Goal: Task Accomplishment & Management: Use online tool/utility

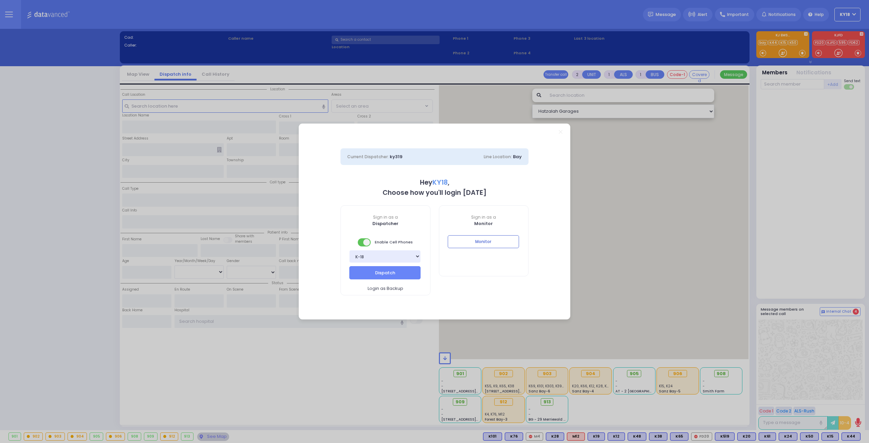
select select "4"
type input "ky18"
click at [480, 244] on button "Monitor" at bounding box center [483, 241] width 71 height 13
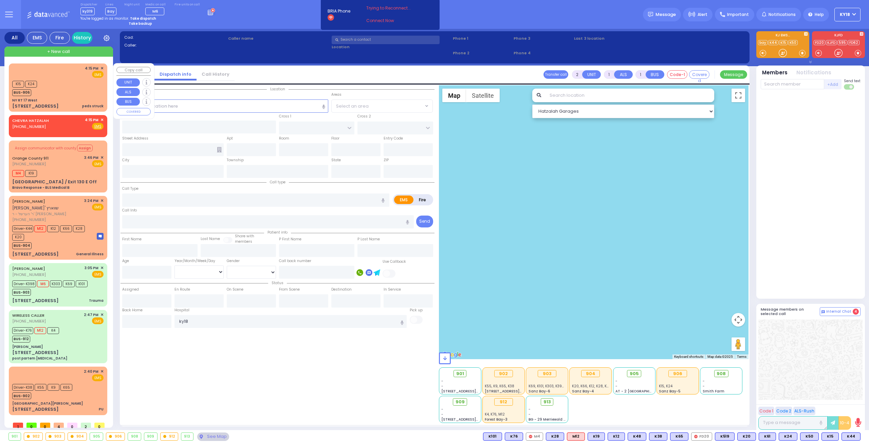
click at [48, 98] on div "NY RT 17 West" at bounding box center [57, 100] width 91 height 5
select select
type input "peds struck"
radio input "true"
select select
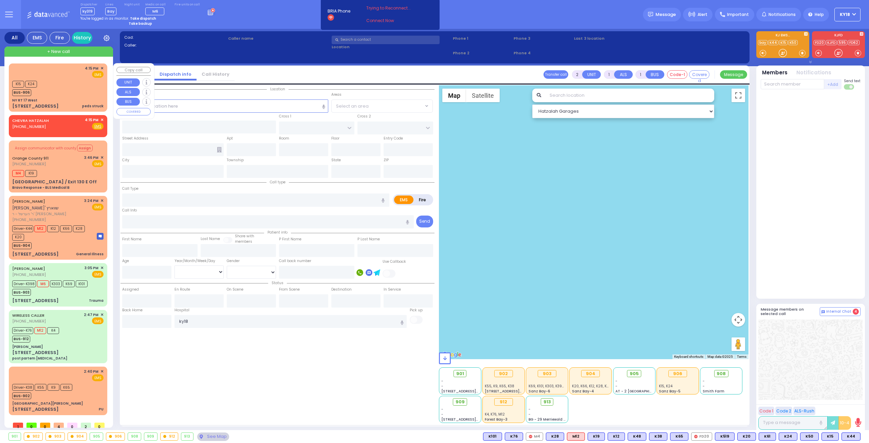
type input "16:15"
type input "16:18"
select select "Hatzalah Garages"
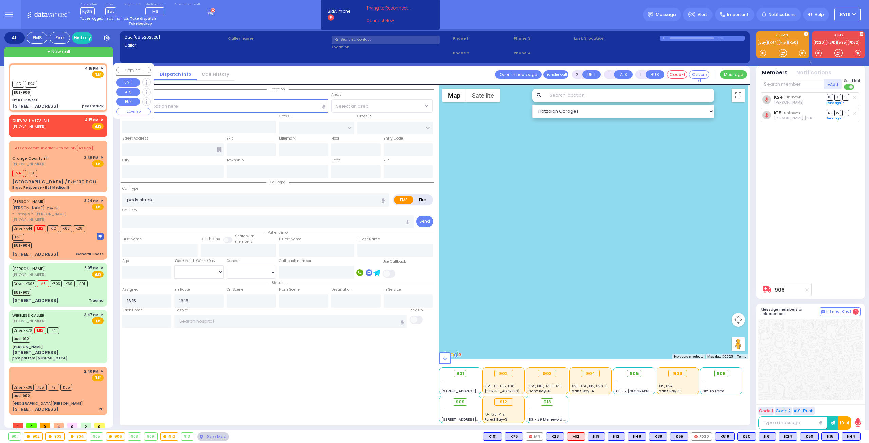
type input "NY RT 17 West"
type input "17 West Bound"
type input "127"
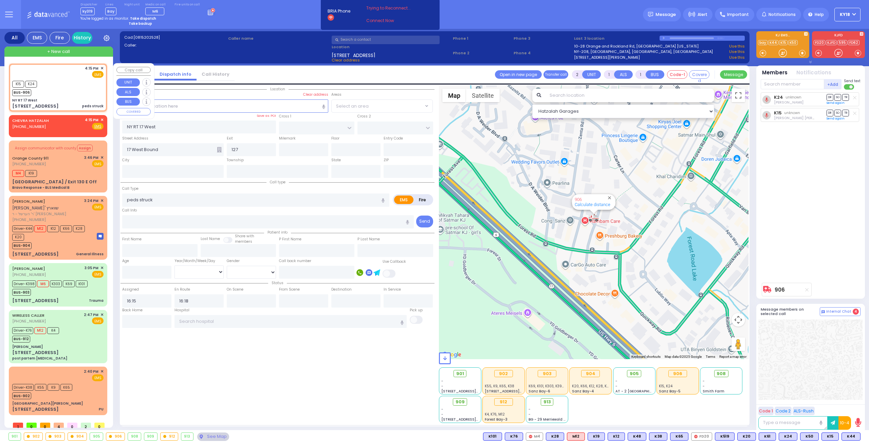
click at [44, 108] on div "[STREET_ADDRESS]" at bounding box center [35, 106] width 47 height 7
select select
radio input "true"
select select
select select "Hatzalah Garages"
